Goal: Check status: Check status

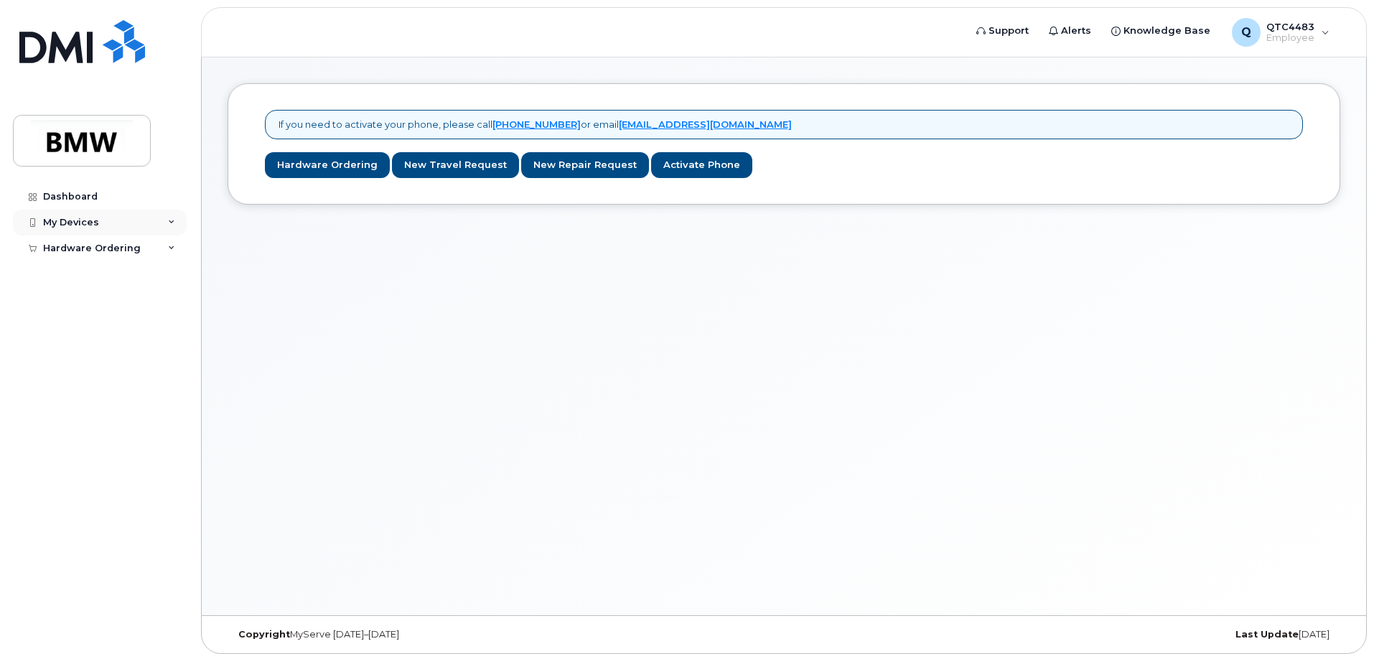
click at [76, 223] on div "My Devices" at bounding box center [71, 222] width 56 height 11
click at [118, 198] on link "Dashboard" at bounding box center [100, 197] width 174 height 26
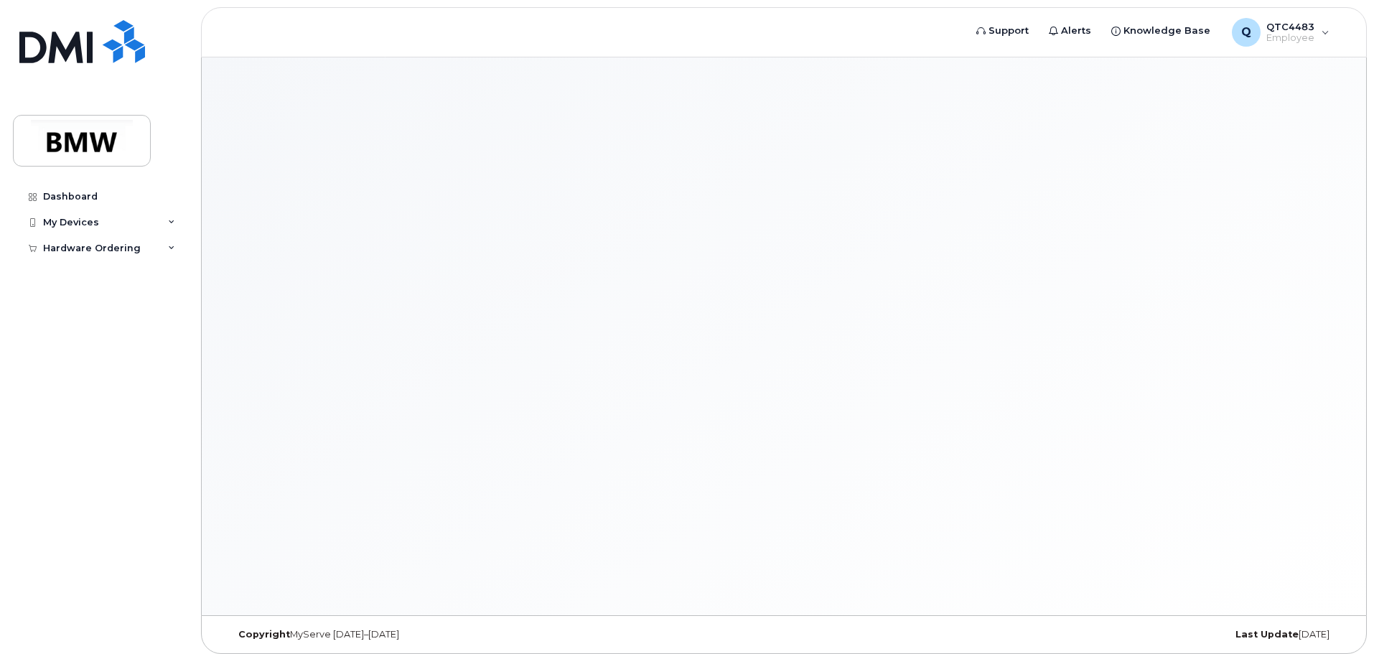
click at [118, 231] on div "My Devices" at bounding box center [100, 223] width 174 height 26
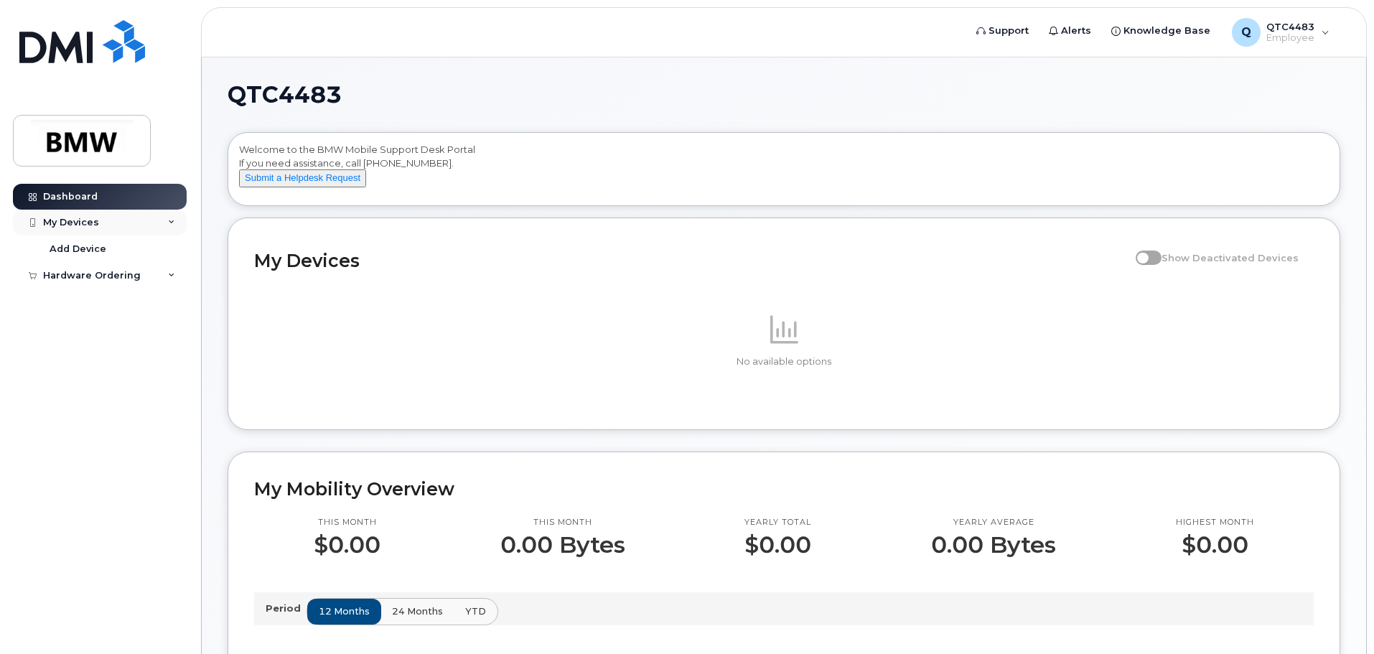
click at [127, 230] on div "My Devices" at bounding box center [100, 223] width 174 height 26
click at [116, 216] on div "My Devices" at bounding box center [100, 223] width 174 height 26
click at [90, 276] on div "Hardware Ordering" at bounding box center [92, 275] width 98 height 11
click at [101, 305] on link "My Orders" at bounding box center [112, 301] width 149 height 27
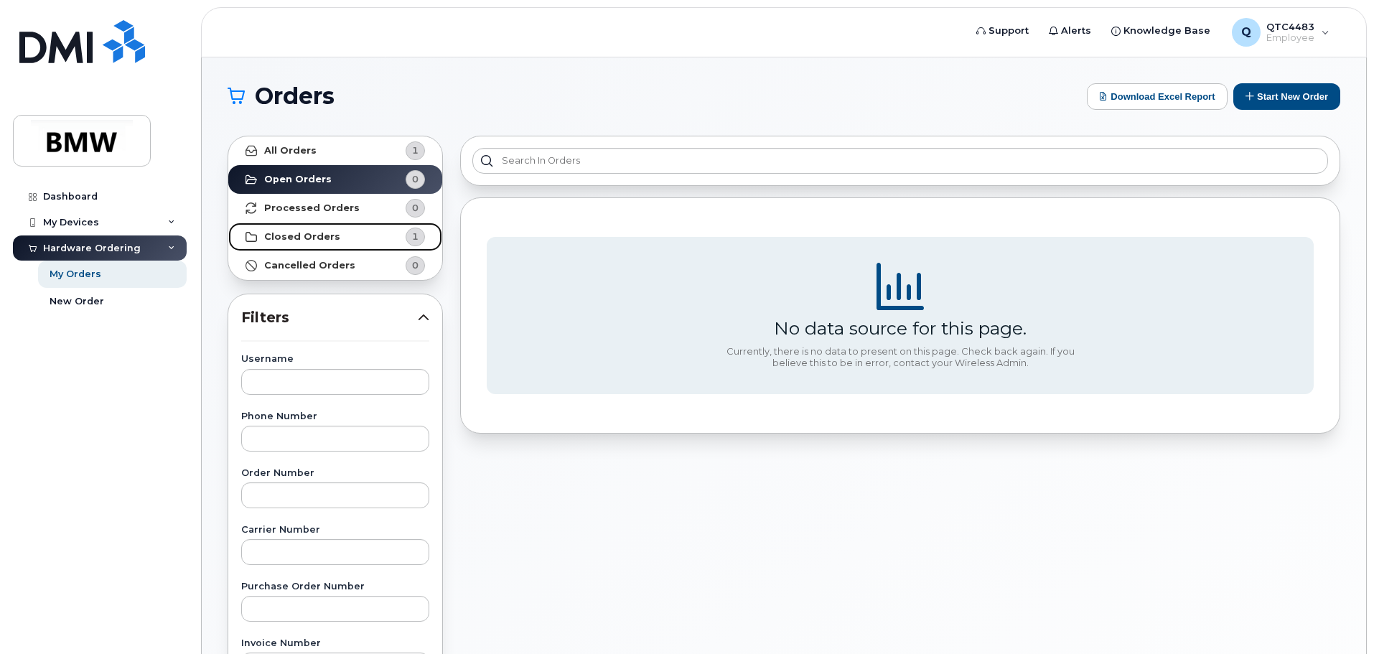
click at [321, 237] on strong "Closed Orders" at bounding box center [302, 236] width 76 height 11
